Goal: Transaction & Acquisition: Download file/media

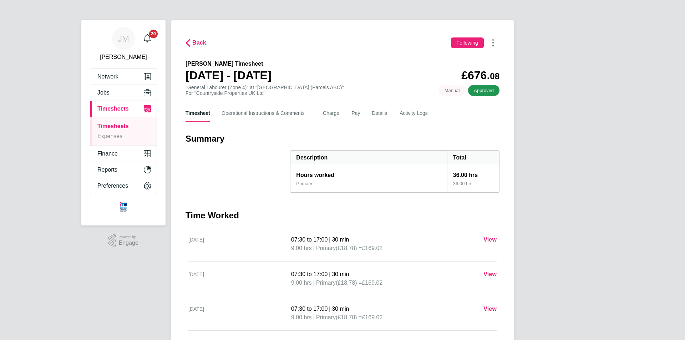
click at [496, 42] on button "Timesheets Menu" at bounding box center [492, 42] width 13 height 11
click at [471, 57] on link "Download timesheet" at bounding box center [457, 58] width 86 height 14
click at [342, 12] on ng-component "Back Following Nnamdi Ekeh's Timesheet 25 - 31 Aug 2025 £676. 08 "General Labou…" at bounding box center [342, 234] width 342 height 469
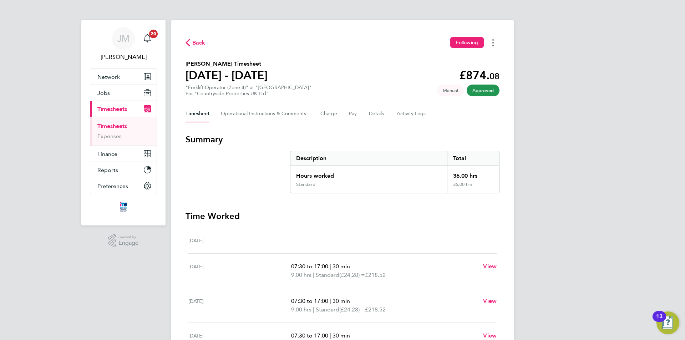
click at [493, 41] on icon "Timesheets Menu" at bounding box center [492, 42] width 1 height 7
click at [451, 58] on link "Download timesheet" at bounding box center [457, 58] width 86 height 14
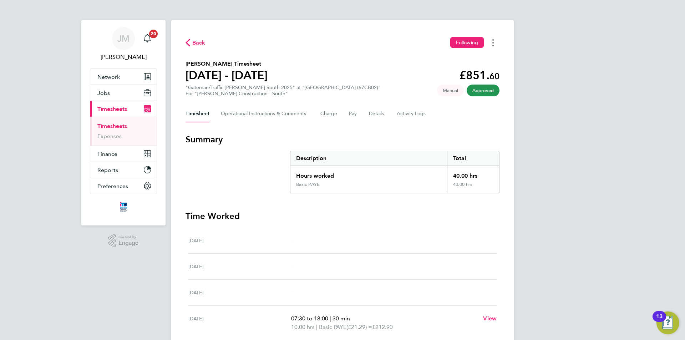
click at [493, 45] on icon "Timesheets Menu" at bounding box center [492, 42] width 1 height 7
click at [455, 59] on link "Download timesheet" at bounding box center [457, 58] width 86 height 14
